Goal: Use online tool/utility: Use online tool/utility

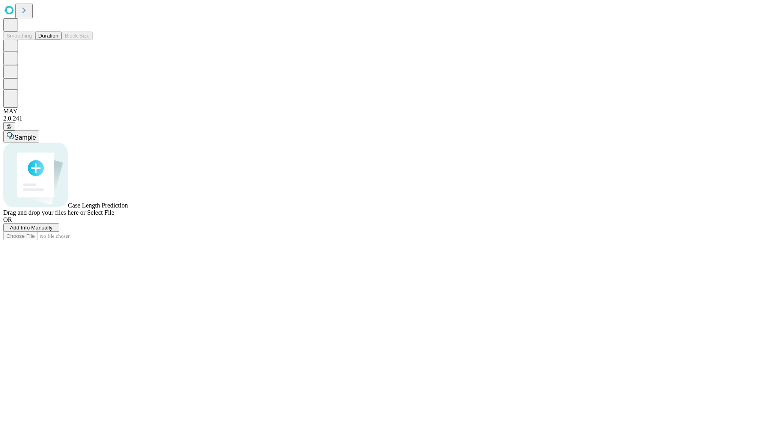
click at [114, 216] on span "Select File" at bounding box center [100, 212] width 27 height 7
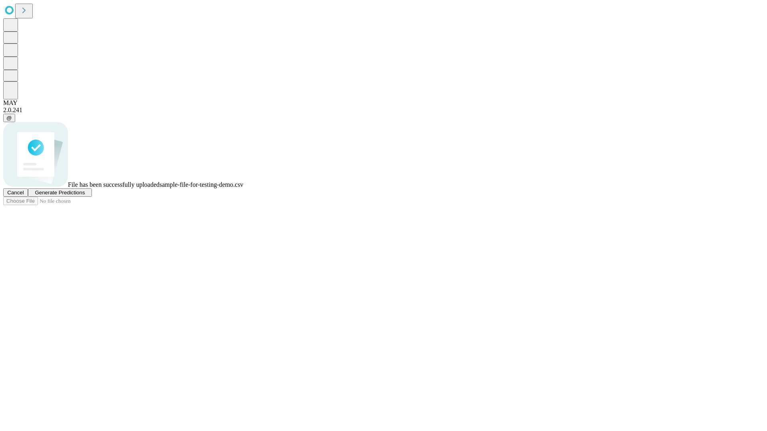
click at [85, 196] on span "Generate Predictions" at bounding box center [60, 193] width 50 height 6
